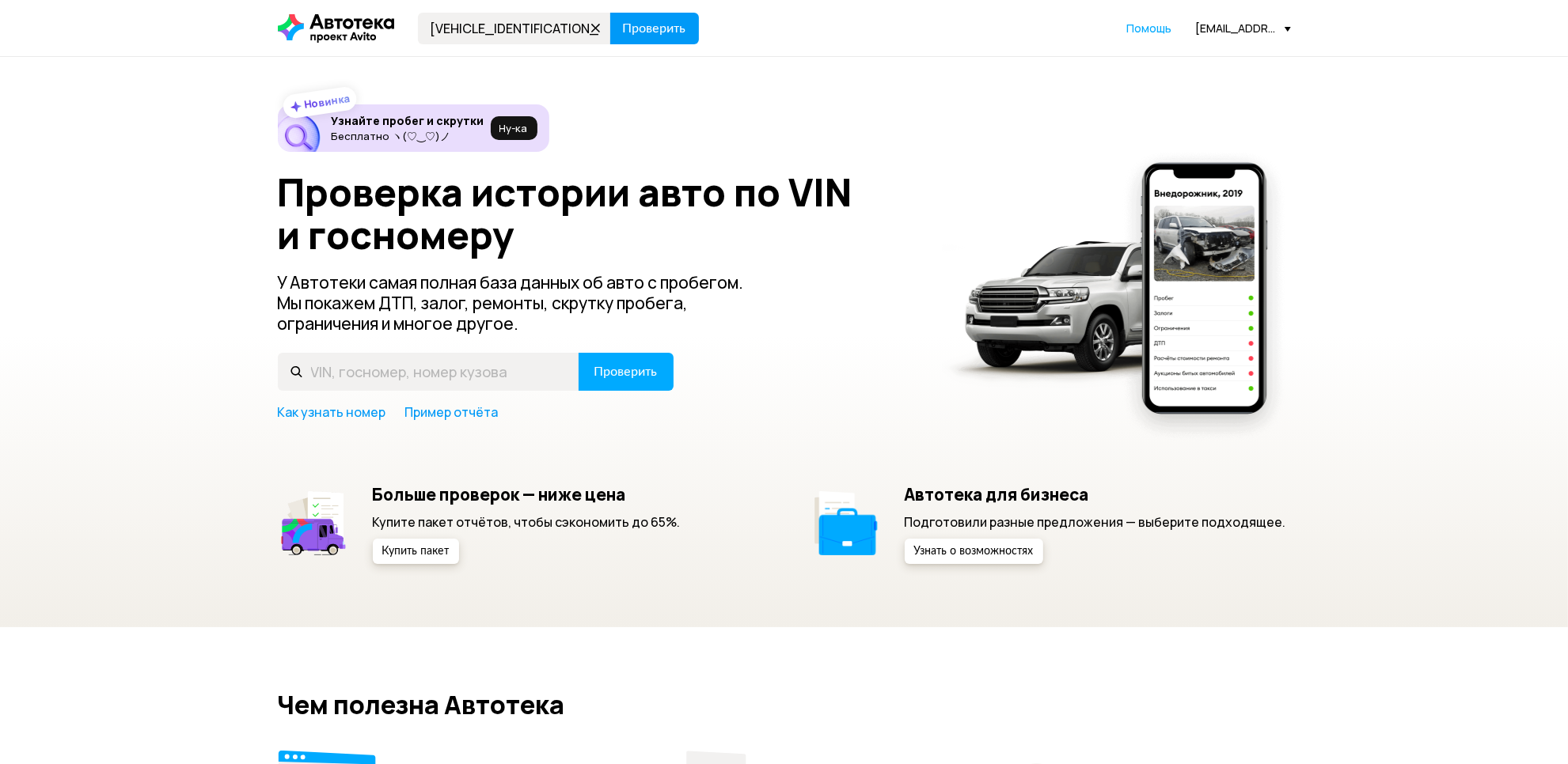
type input "[VEHICLE_IDENTIFICATION_NUMBER]"
click at [679, 22] on span "Проверить" at bounding box center [655, 29] width 63 height 13
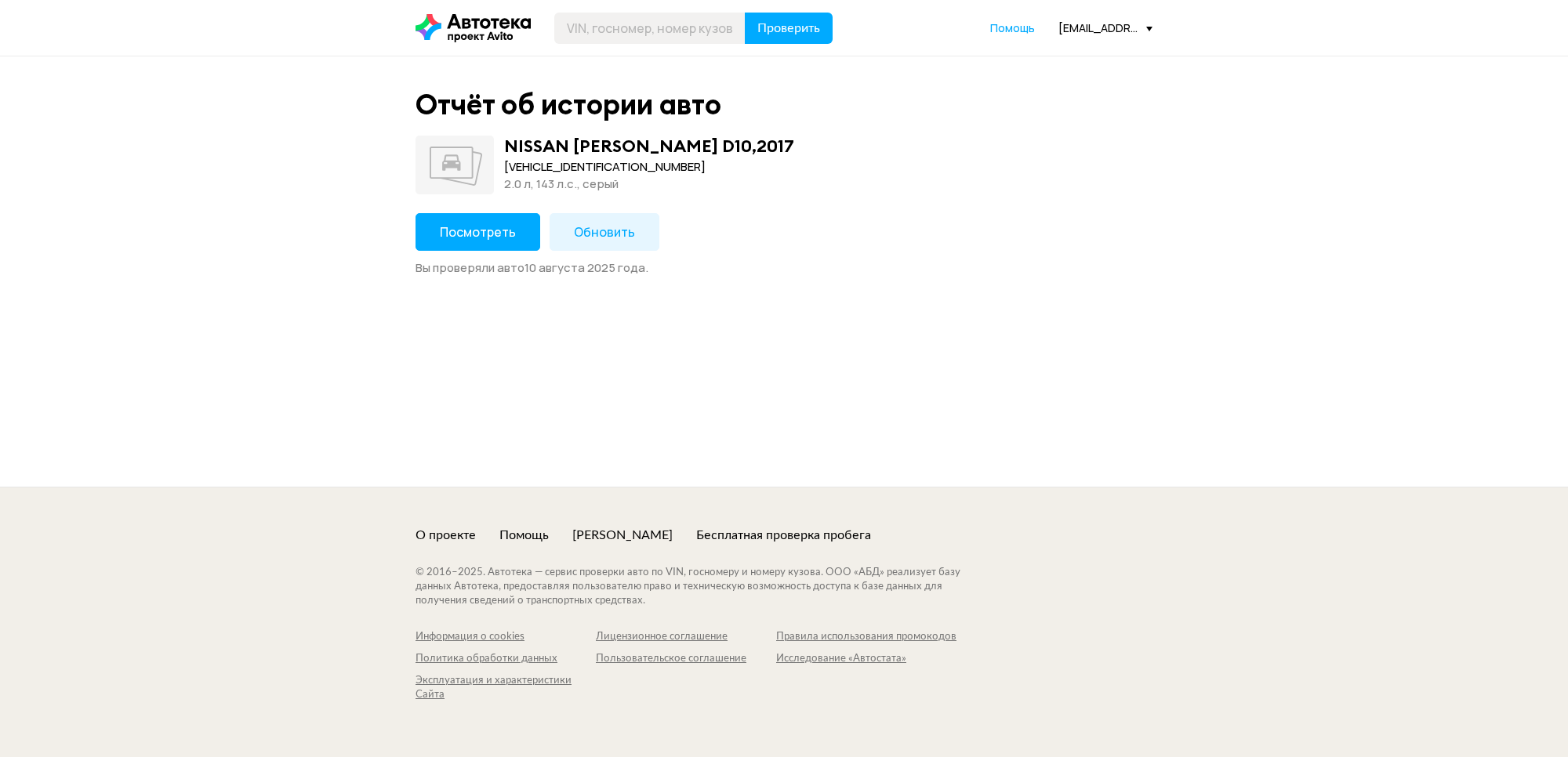
click at [518, 232] on button "Посмотреть" at bounding box center [477, 232] width 125 height 38
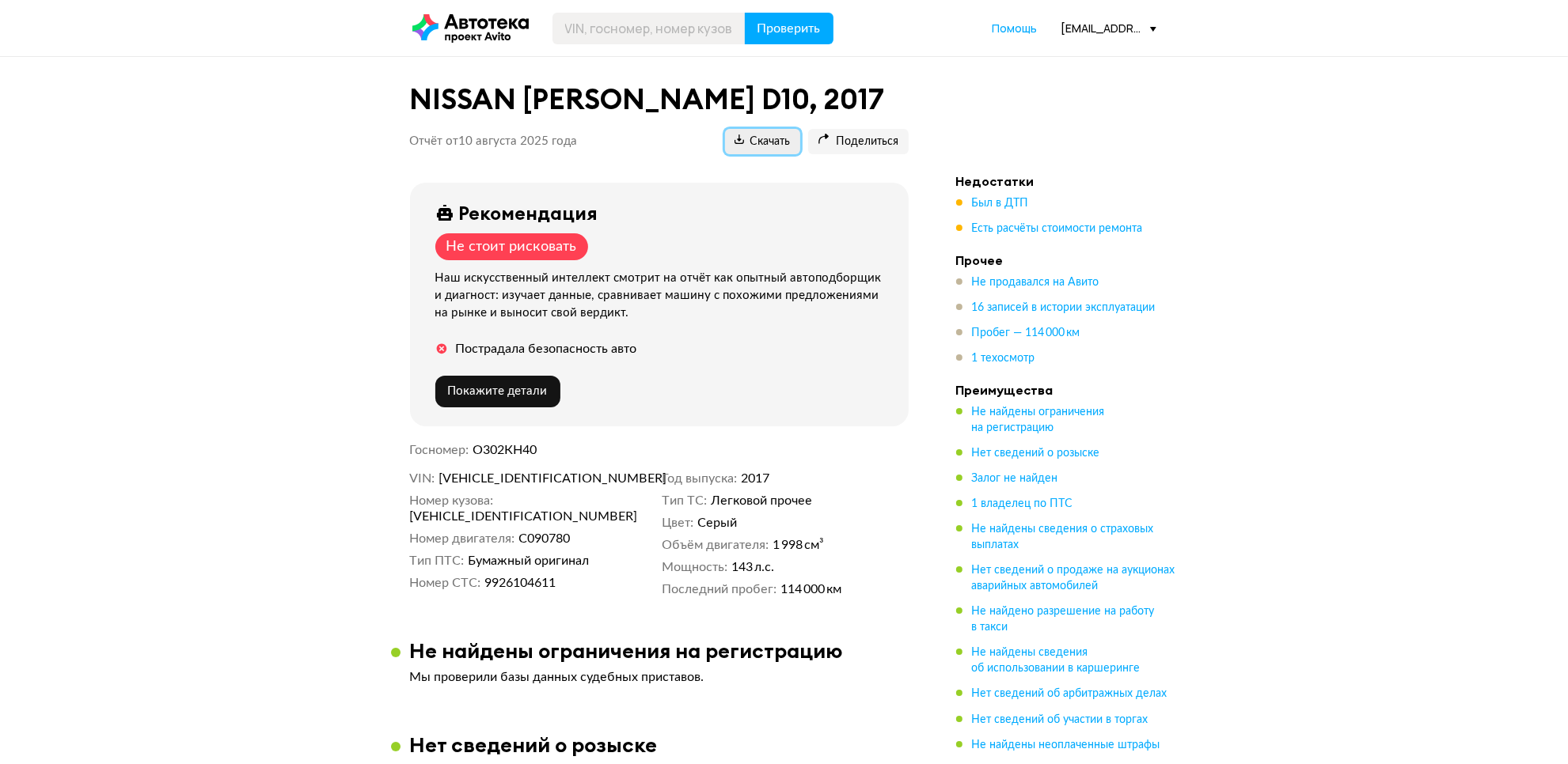
click at [776, 149] on span "Скачать" at bounding box center [763, 142] width 56 height 15
